Goal: Use online tool/utility: Utilize a website feature to perform a specific function

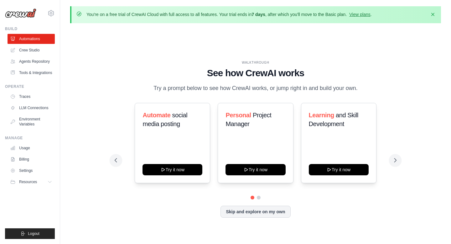
click at [267, 60] on div "WALKTHROUGH See how [PERSON_NAME] works Try a prompt below to see how [PERSON_N…" at bounding box center [256, 76] width 282 height 33
click at [260, 200] on button at bounding box center [258, 197] width 5 height 5
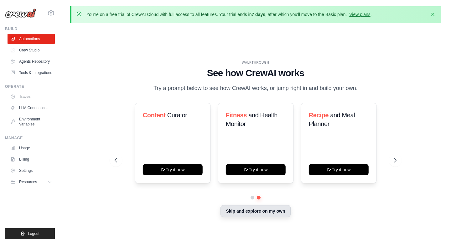
click at [257, 215] on button "Skip and explore on my own" at bounding box center [256, 211] width 70 height 12
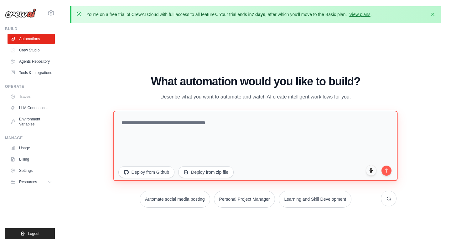
click at [263, 124] on textarea at bounding box center [255, 146] width 284 height 70
paste textarea "**********"
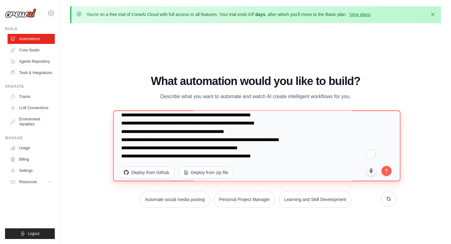
scroll to position [22, 0]
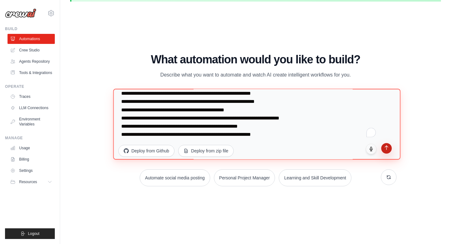
type textarea "**********"
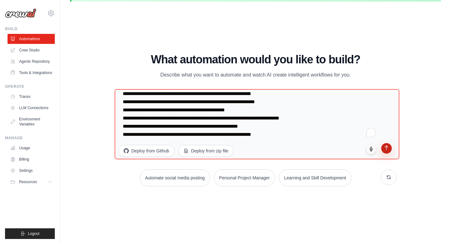
click at [386, 150] on button "submit" at bounding box center [386, 148] width 11 height 11
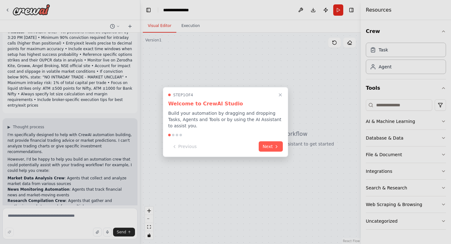
scroll to position [918, 0]
click at [269, 147] on button "Next" at bounding box center [271, 146] width 24 height 10
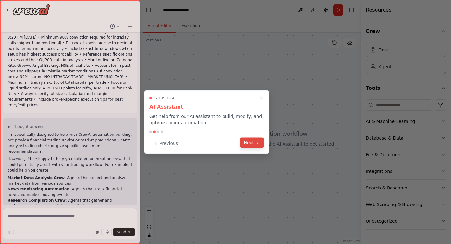
click at [254, 143] on button "Next" at bounding box center [252, 143] width 24 height 10
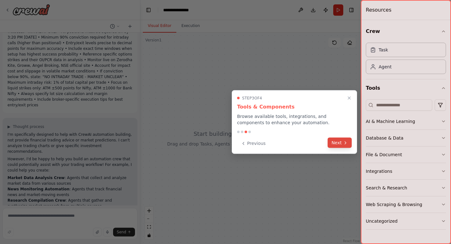
click at [345, 143] on icon at bounding box center [345, 142] width 5 height 5
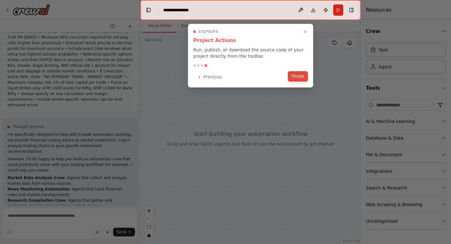
click at [297, 77] on button "Finish" at bounding box center [298, 76] width 20 height 10
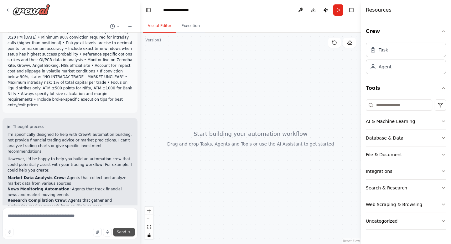
click at [120, 232] on span "Send" at bounding box center [121, 231] width 9 height 5
click at [63, 217] on textarea at bounding box center [70, 223] width 135 height 31
click at [186, 25] on button "Execution" at bounding box center [190, 25] width 29 height 13
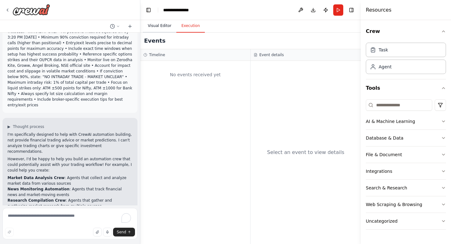
click at [161, 25] on button "Visual Editor" at bounding box center [160, 25] width 34 height 13
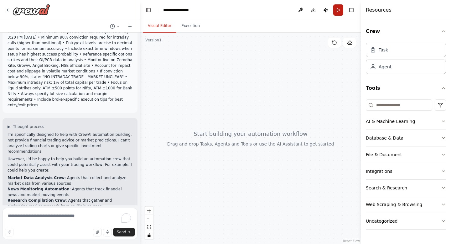
click at [339, 8] on button "Run" at bounding box center [338, 9] width 10 height 11
